Goal: Task Accomplishment & Management: Use online tool/utility

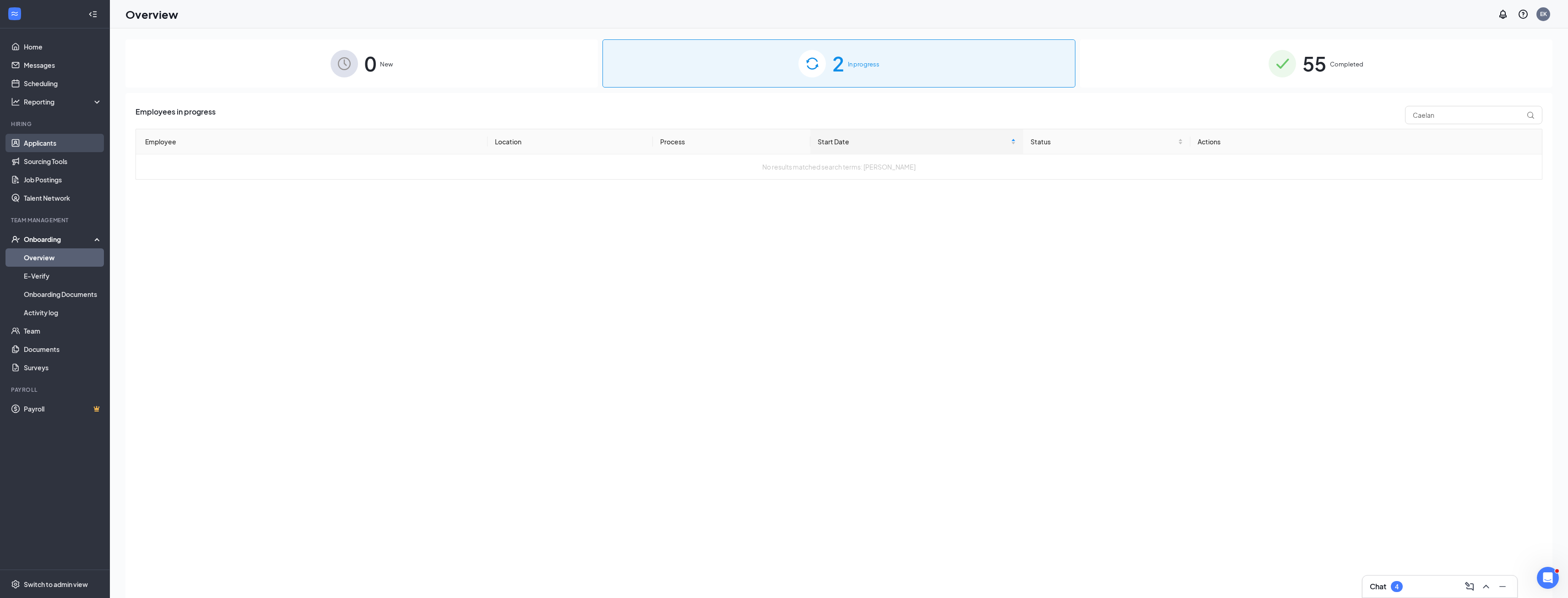
click at [33, 148] on link "Applicants" at bounding box center [63, 143] width 79 height 18
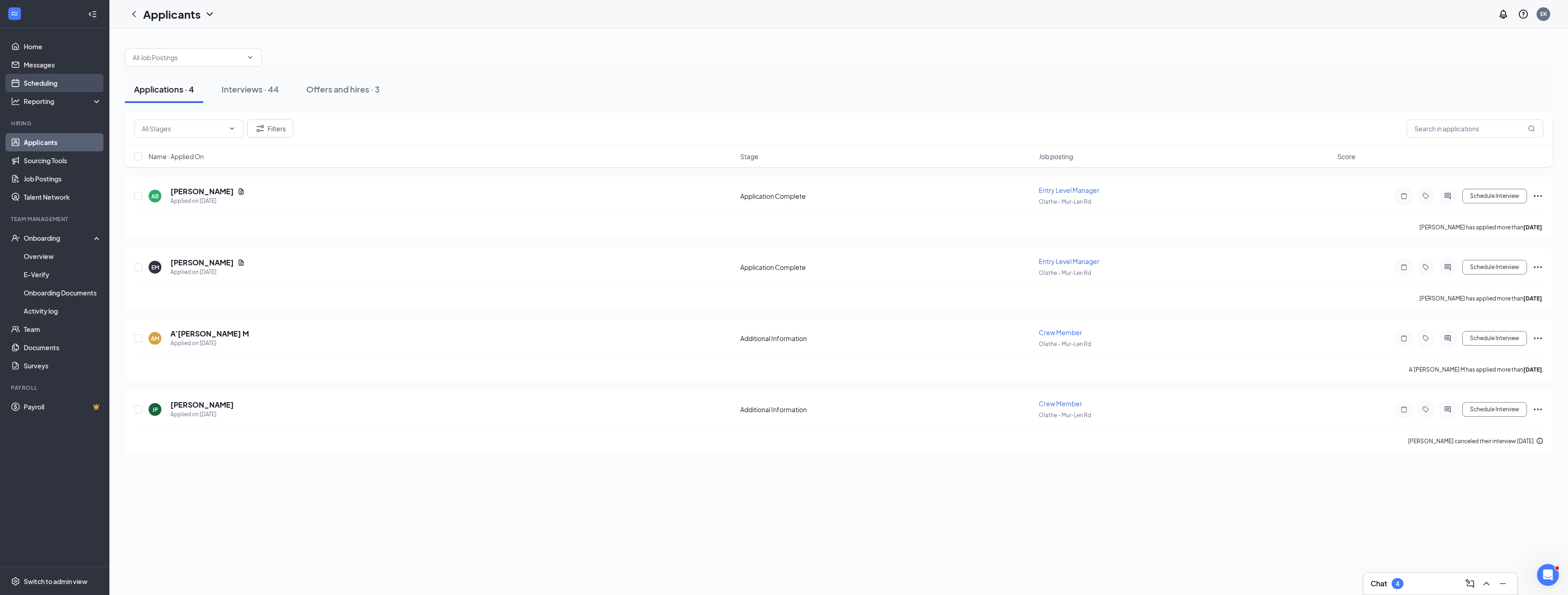
click at [58, 85] on link "Scheduling" at bounding box center [63, 83] width 78 height 18
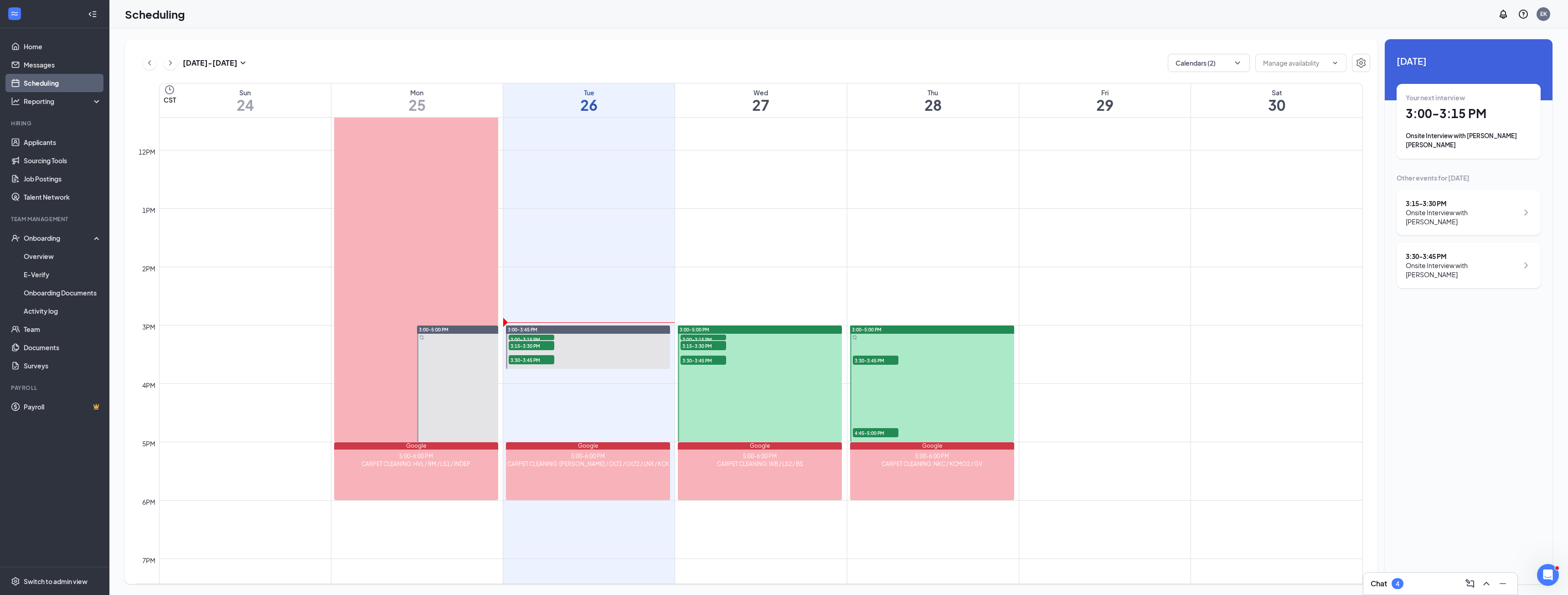
scroll to position [676, 0]
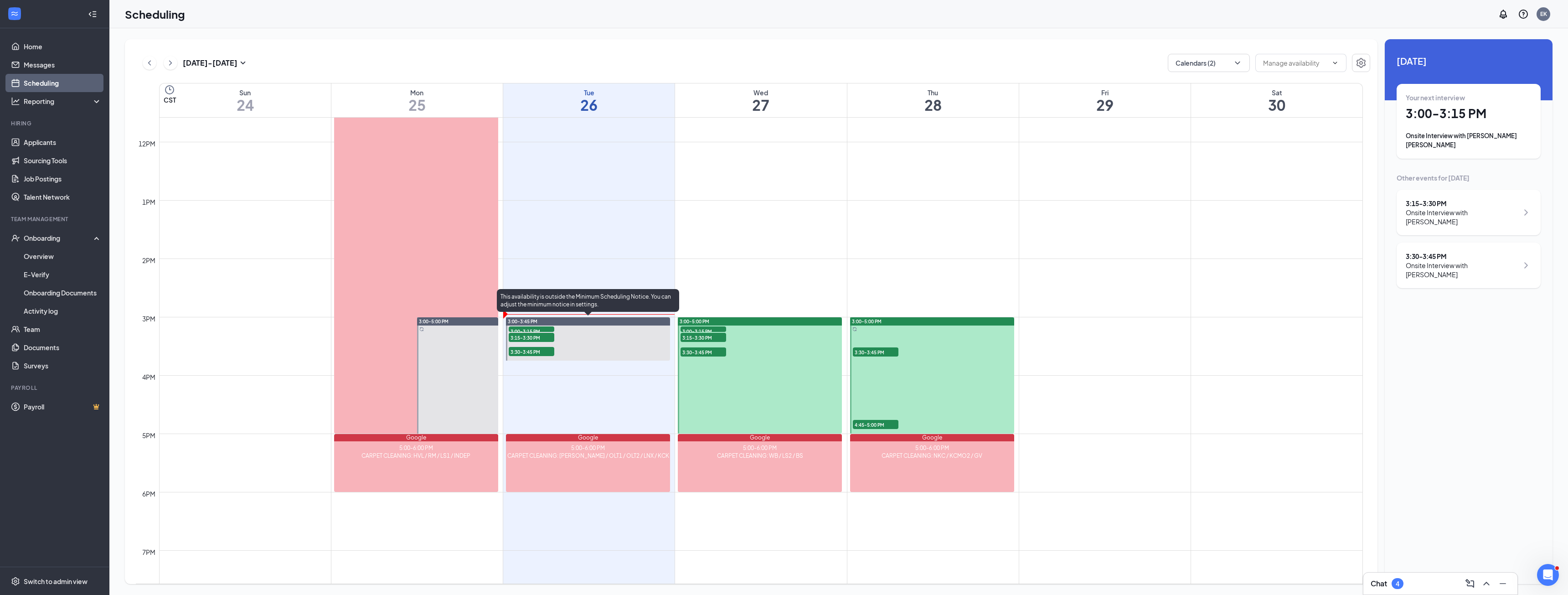
click at [532, 337] on span "3:15-3:30 PM" at bounding box center [531, 337] width 45 height 9
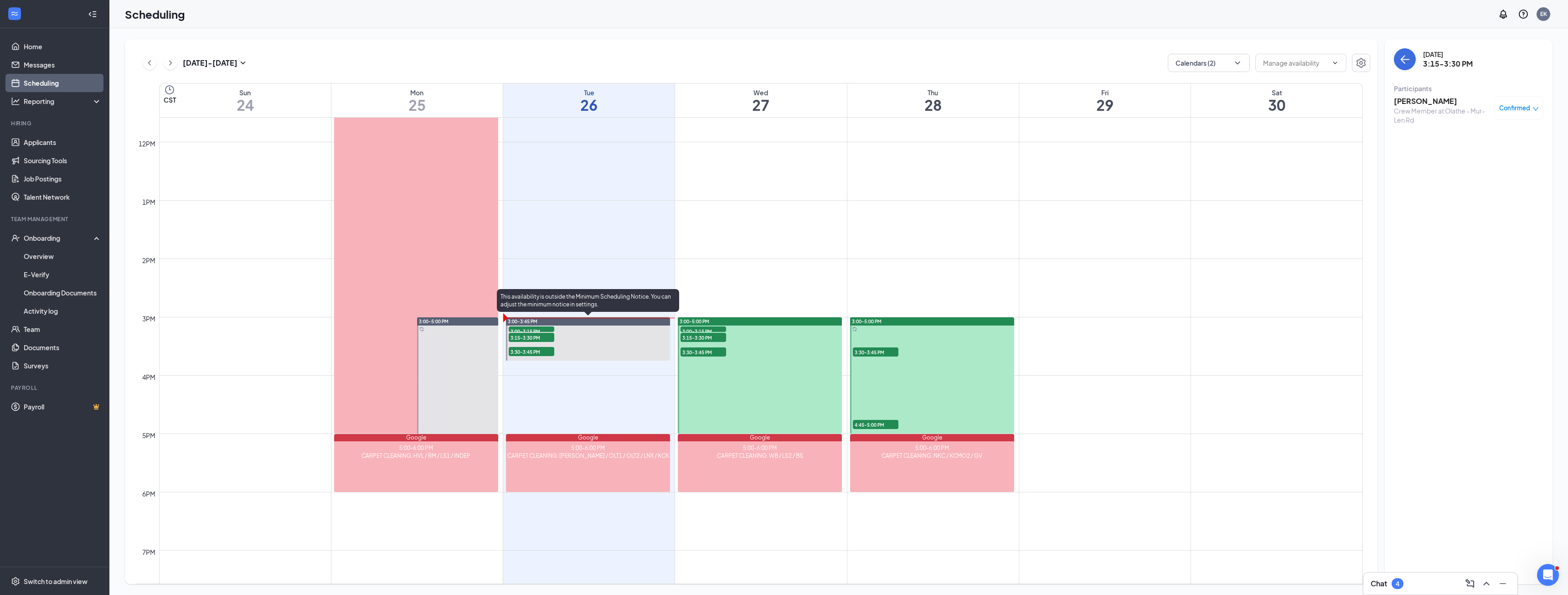
click at [543, 355] on span "3:30-3:45 PM" at bounding box center [531, 351] width 45 height 9
click at [544, 338] on span "3:15-3:30 PM" at bounding box center [531, 337] width 45 height 9
click at [535, 330] on span "3:00-3:15 PM" at bounding box center [531, 330] width 45 height 9
click at [1434, 102] on h3 "[PERSON_NAME] [PERSON_NAME]" at bounding box center [1441, 106] width 96 height 20
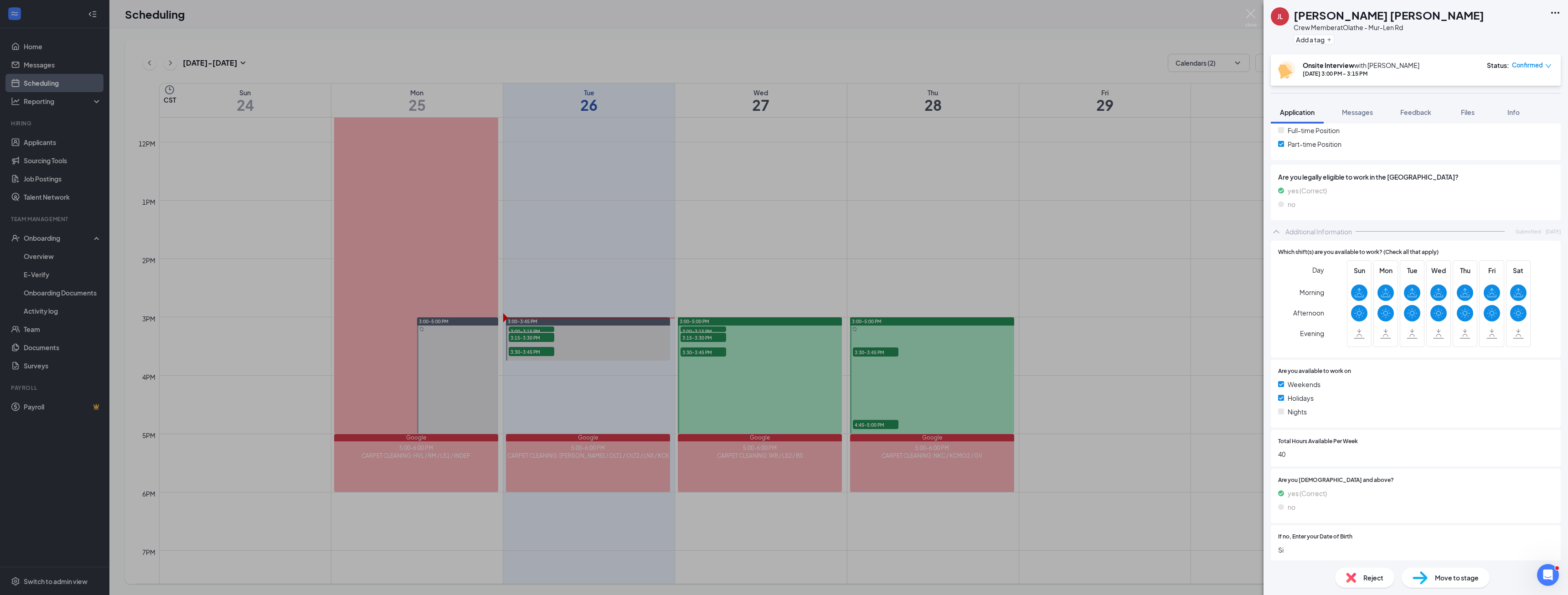
scroll to position [212, 0]
click at [1250, 17] on img at bounding box center [1251, 17] width 11 height 17
